Goal: Communication & Community: Answer question/provide support

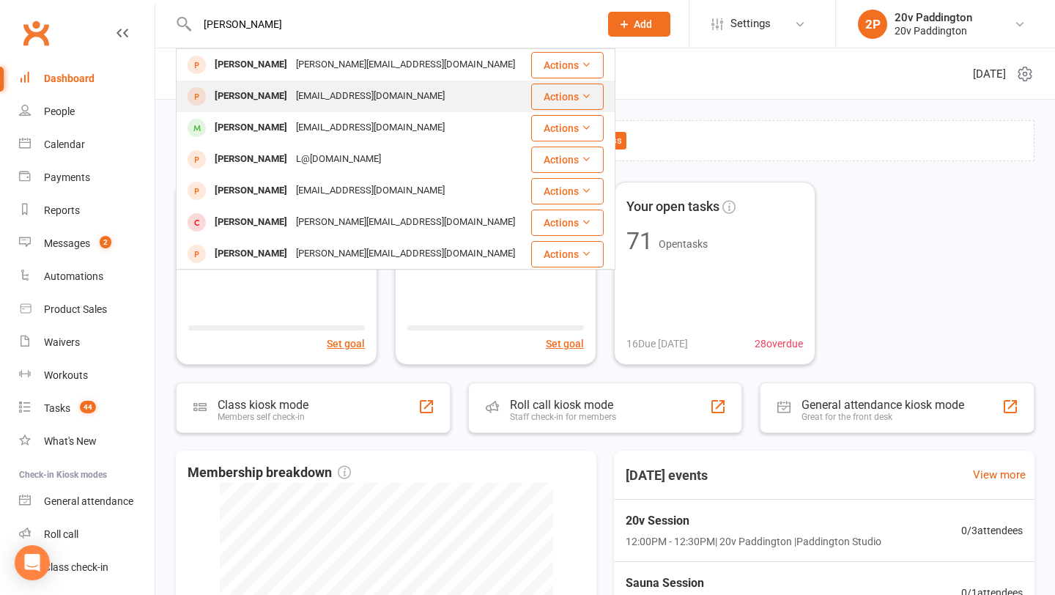
scroll to position [14, 0]
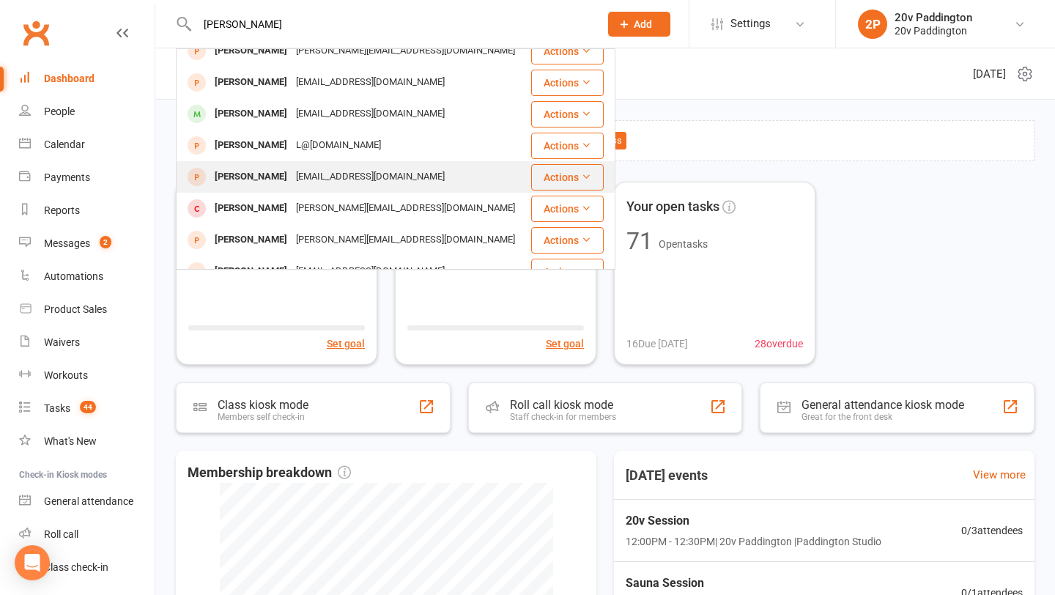
type input "[PERSON_NAME]"
click at [292, 174] on div "[EMAIL_ADDRESS][DOMAIN_NAME]" at bounding box center [371, 176] width 158 height 21
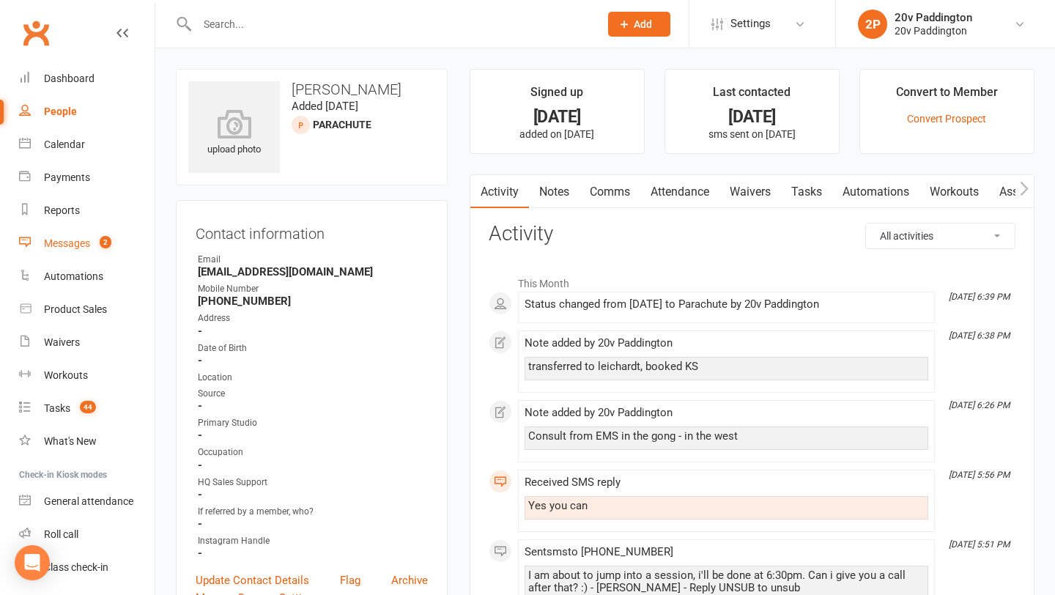
click at [92, 254] on link "Messages 2" at bounding box center [87, 243] width 136 height 33
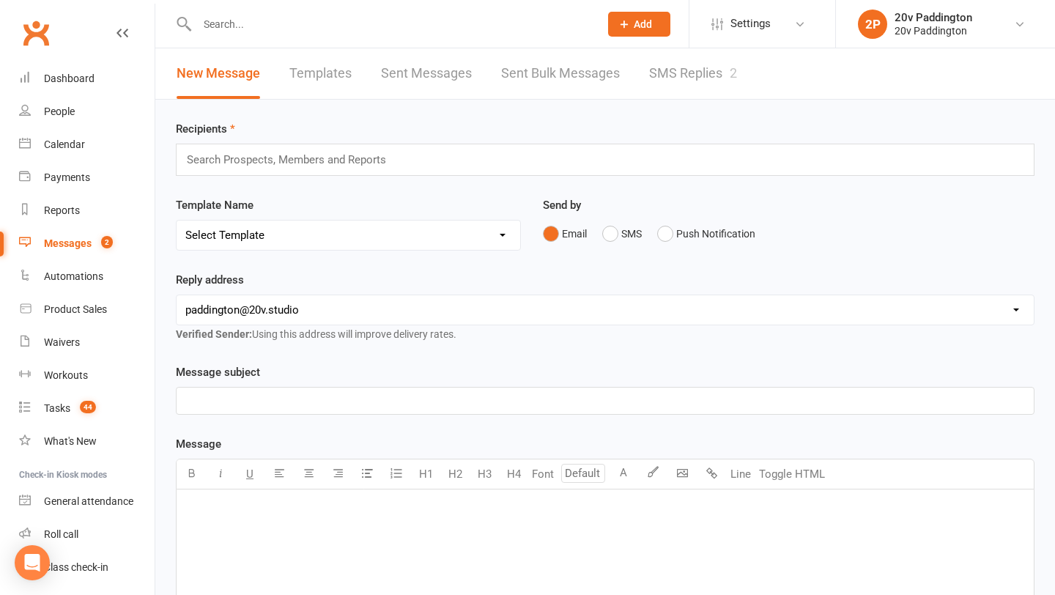
click at [727, 78] on link "SMS Replies 2" at bounding box center [693, 73] width 88 height 51
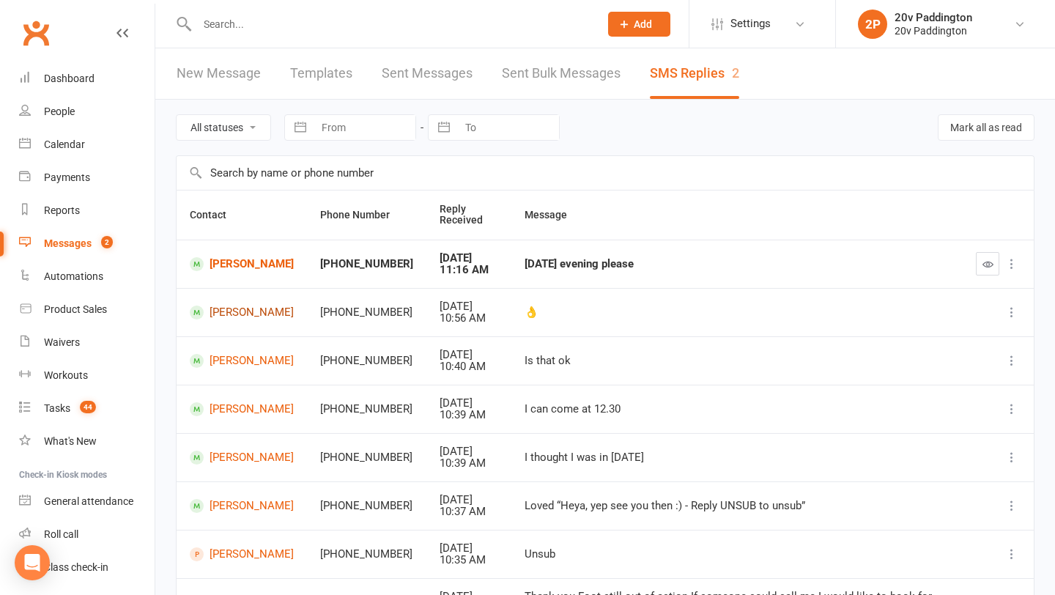
click at [237, 317] on link "[PERSON_NAME]" at bounding box center [242, 313] width 104 height 14
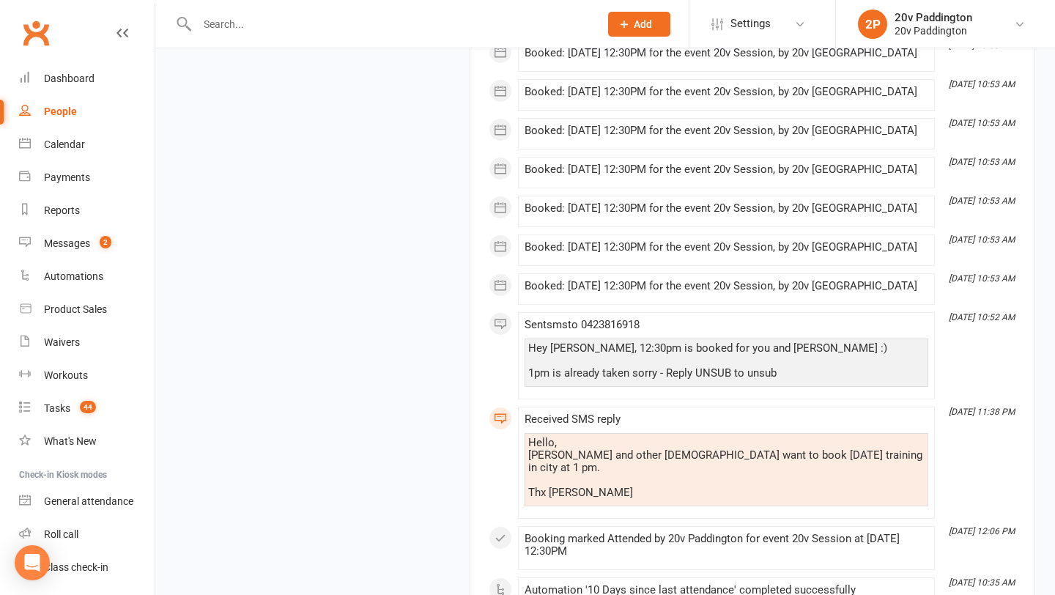
scroll to position [2574, 0]
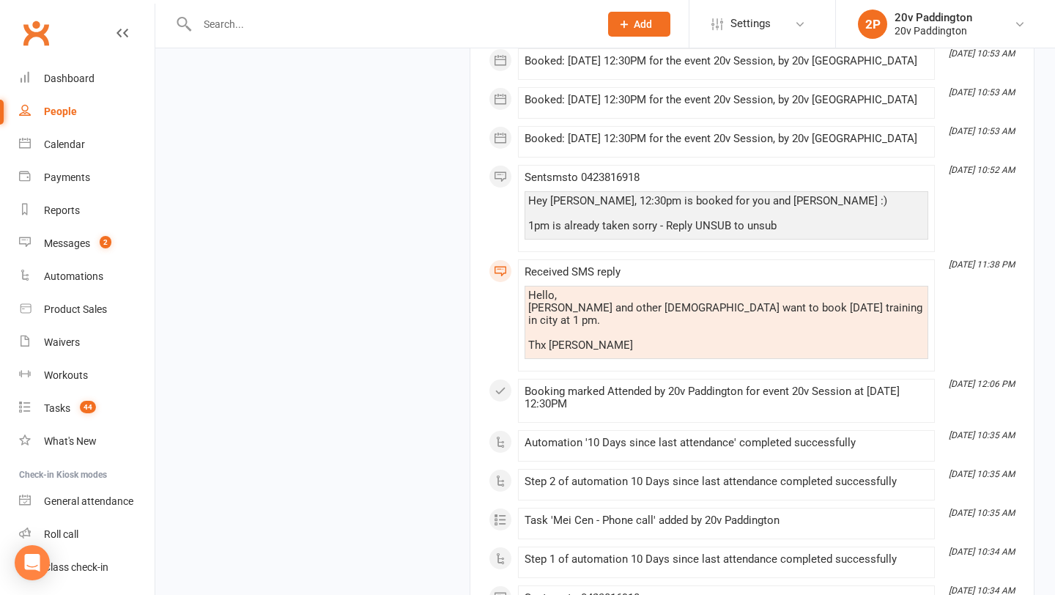
click at [658, 202] on div "Hey [PERSON_NAME], 12:30pm is booked for you and [PERSON_NAME] :) 1pm is alread…" at bounding box center [726, 213] width 396 height 37
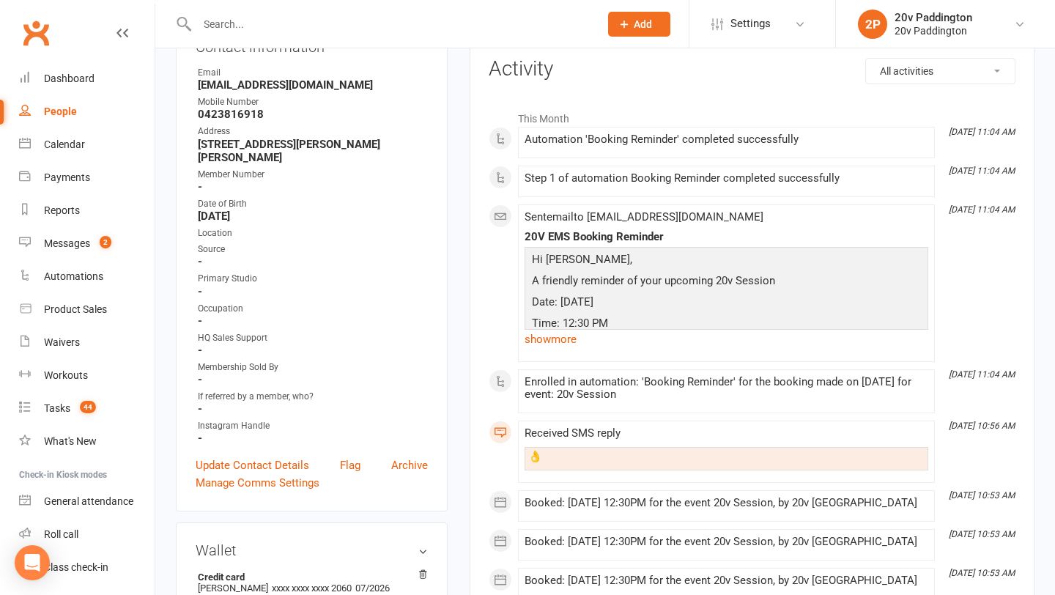
scroll to position [0, 0]
